Goal: Navigation & Orientation: Find specific page/section

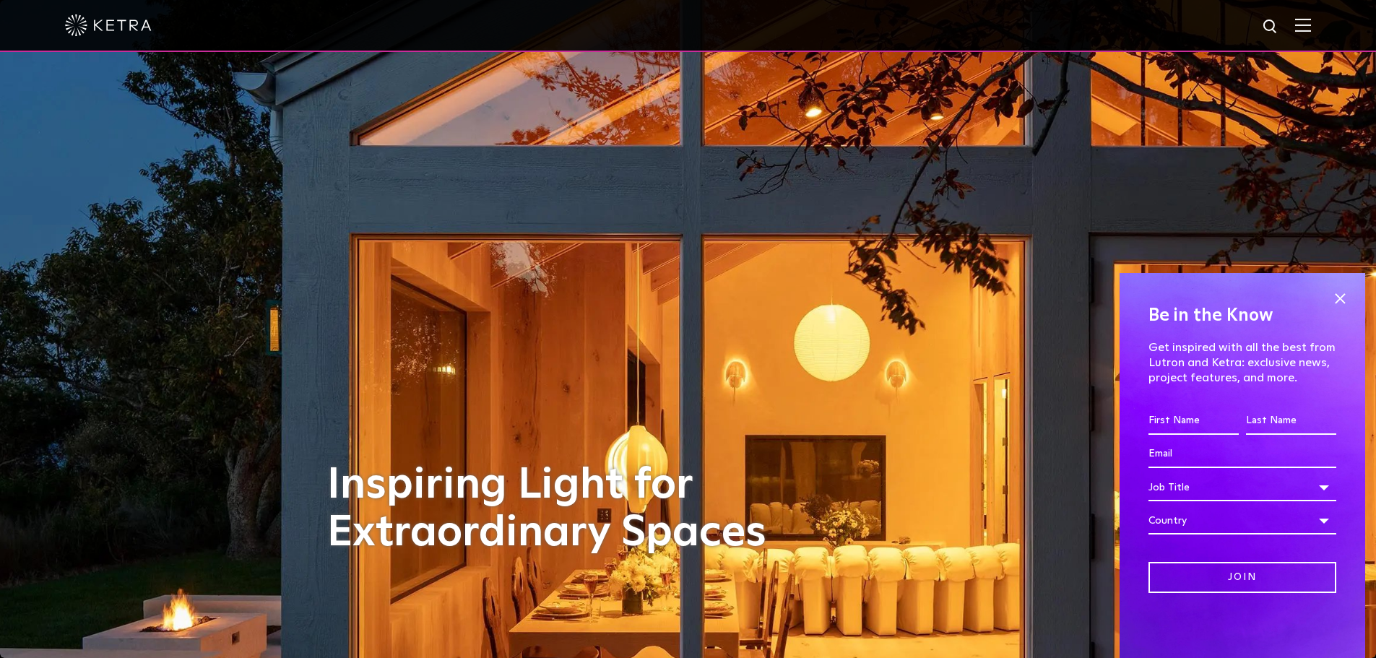
click at [1307, 25] on img at bounding box center [1303, 25] width 16 height 14
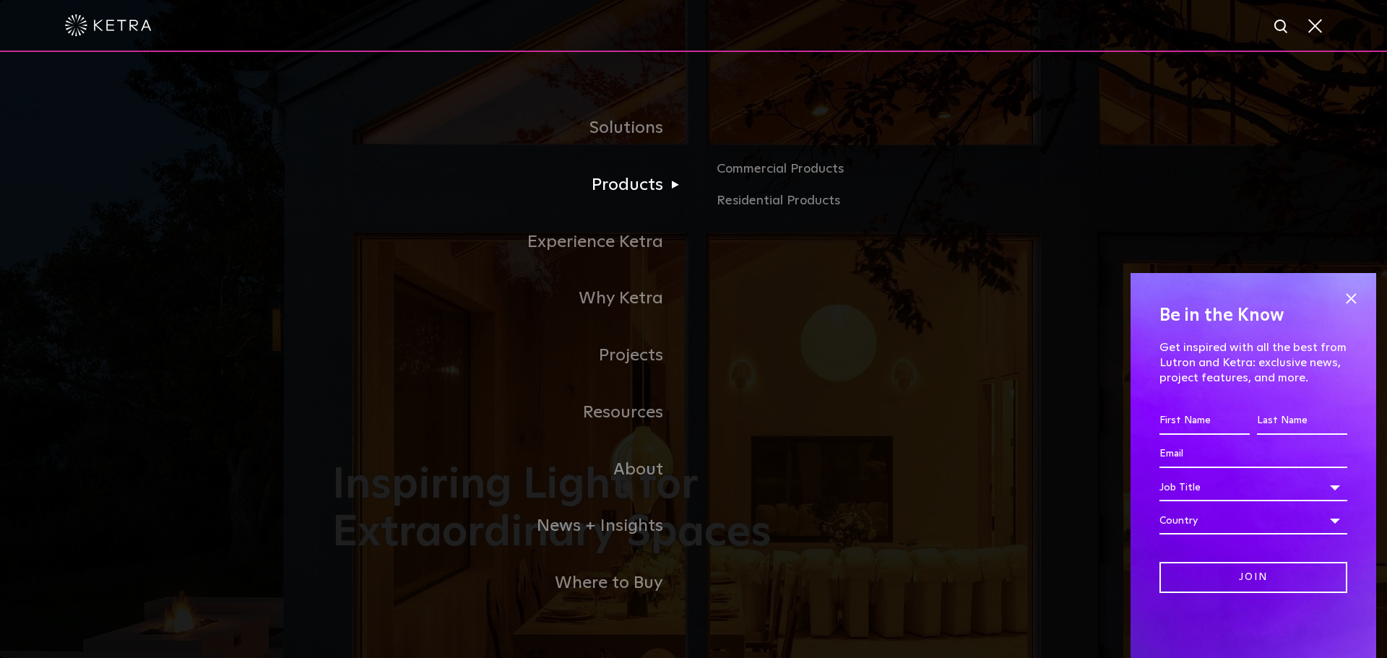
click at [597, 181] on link "Products" at bounding box center [512, 185] width 361 height 57
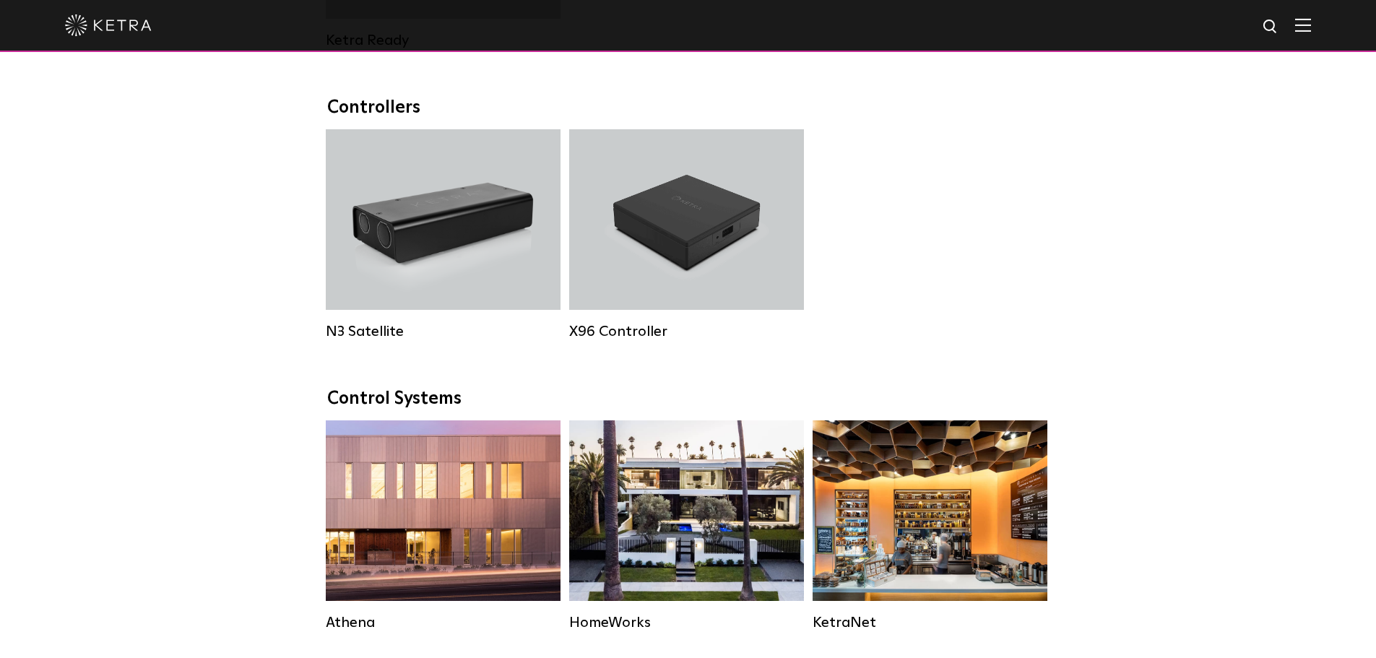
scroll to position [1950, 0]
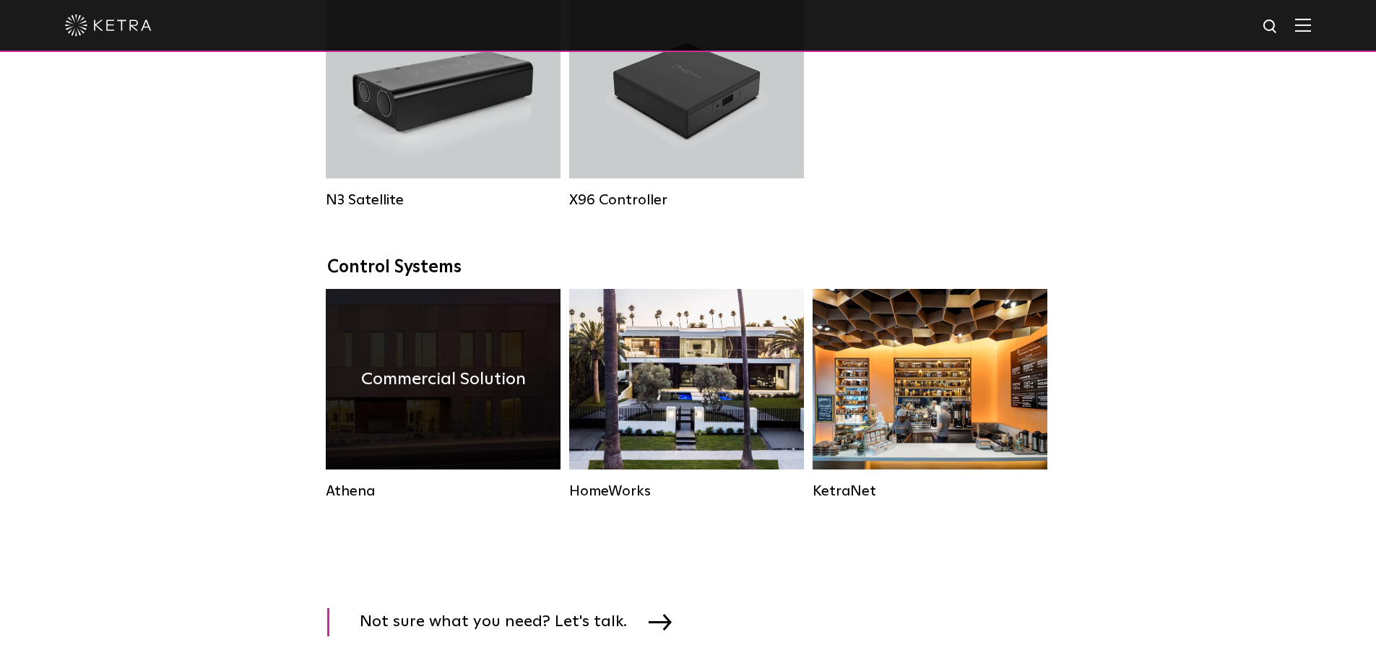
click at [340, 500] on div "Athena" at bounding box center [443, 491] width 235 height 17
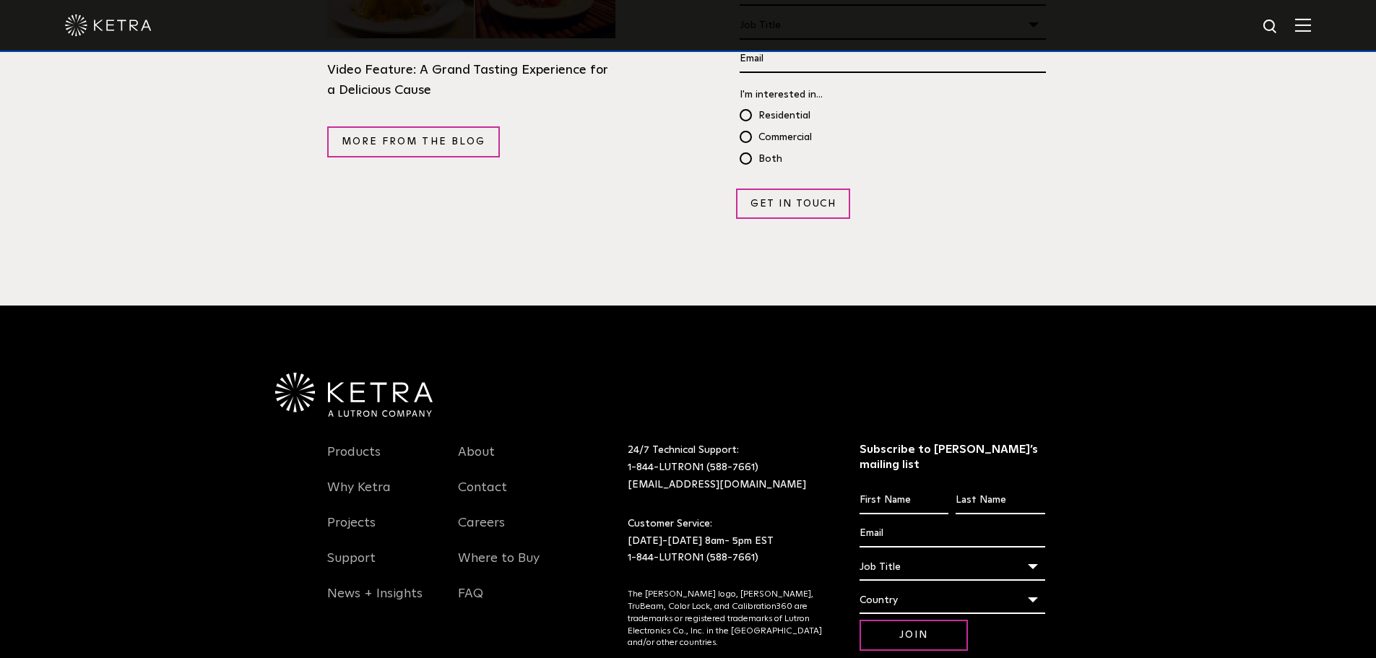
scroll to position [2856, 0]
